Goal: Task Accomplishment & Management: Manage account settings

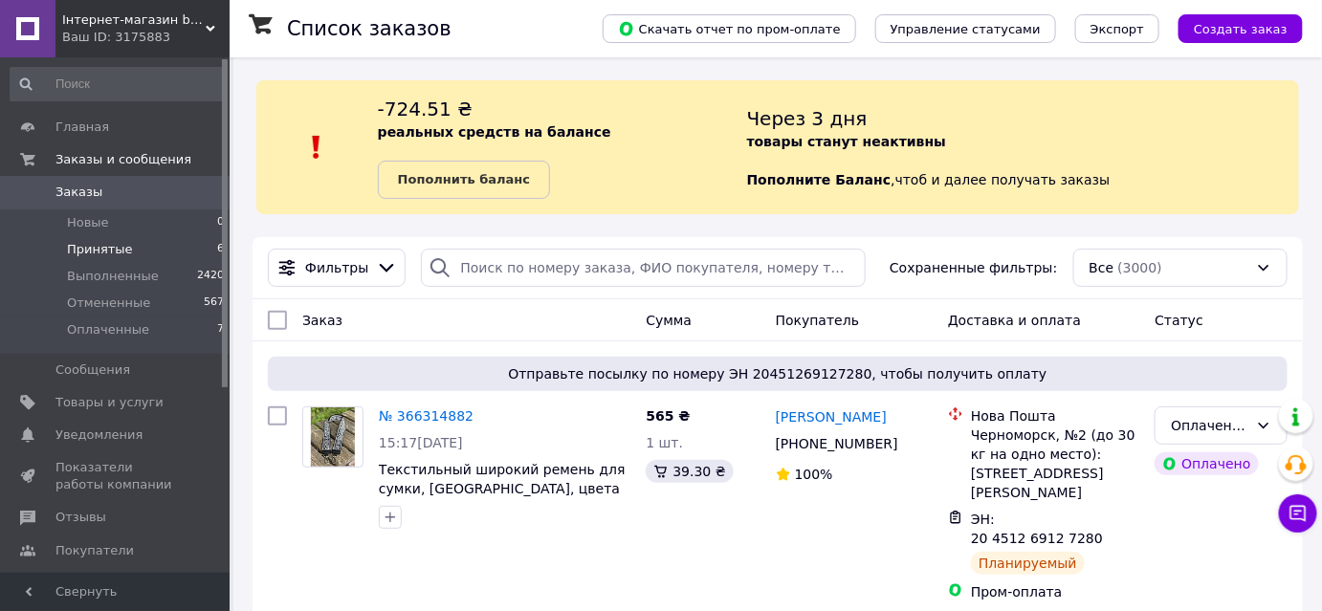
click at [134, 252] on li "Принятые 6" at bounding box center [117, 249] width 235 height 27
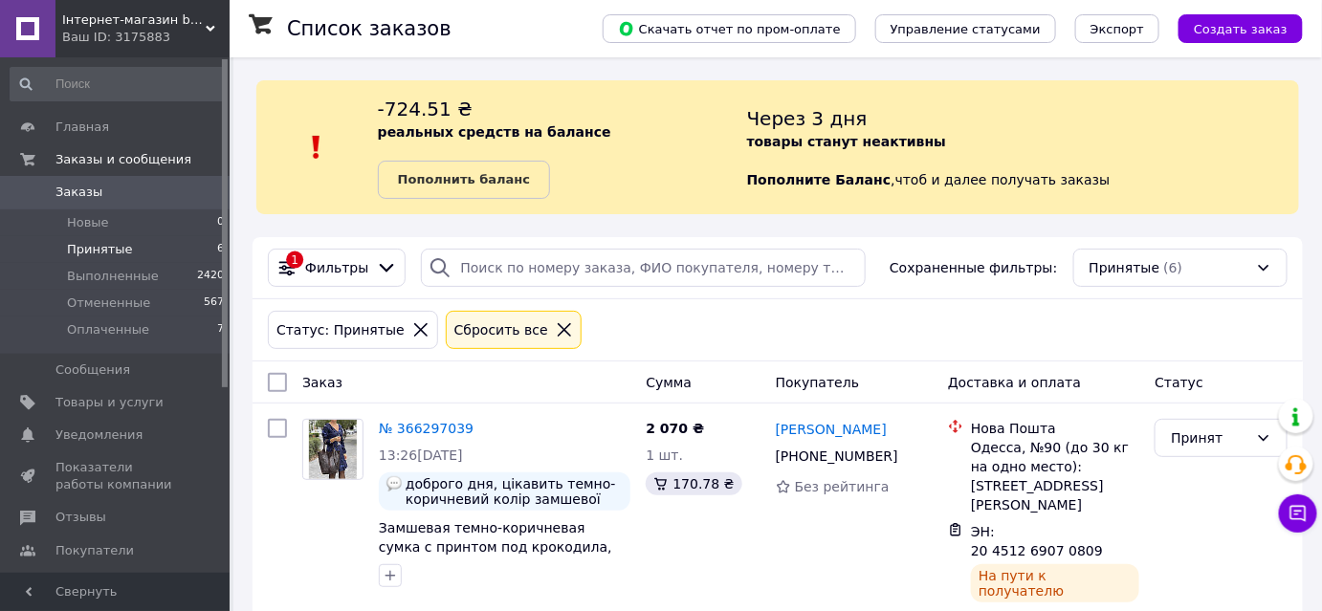
click at [79, 254] on span "Принятые" at bounding box center [100, 249] width 66 height 17
click at [116, 247] on span "Принятые" at bounding box center [100, 249] width 66 height 17
